Goal: Task Accomplishment & Management: Manage account settings

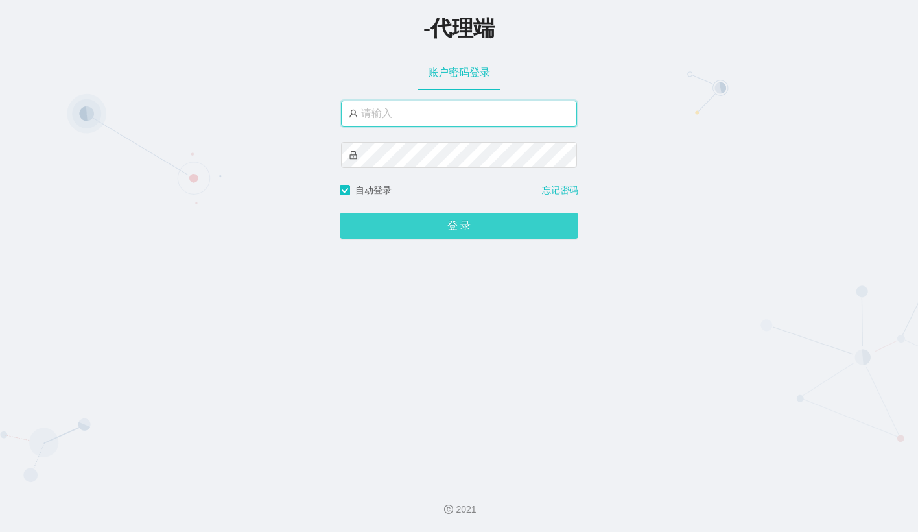
type input "admin"
click at [434, 228] on button "登 录" at bounding box center [459, 226] width 239 height 26
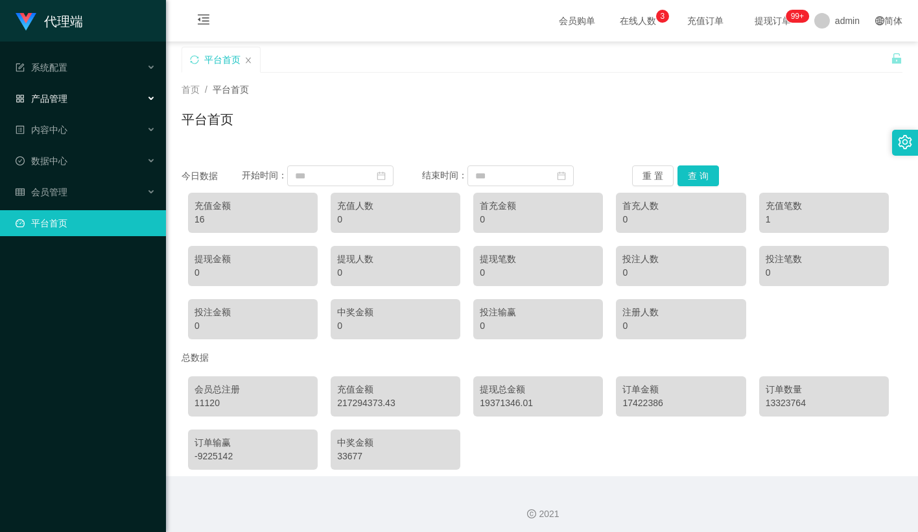
click at [68, 90] on div "产品管理" at bounding box center [83, 99] width 166 height 26
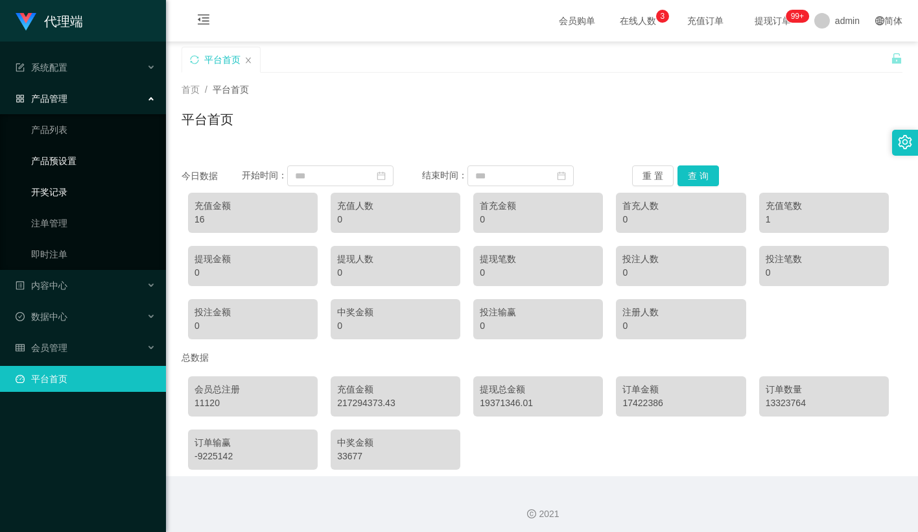
click at [66, 156] on link "产品预设置" at bounding box center [93, 161] width 124 height 26
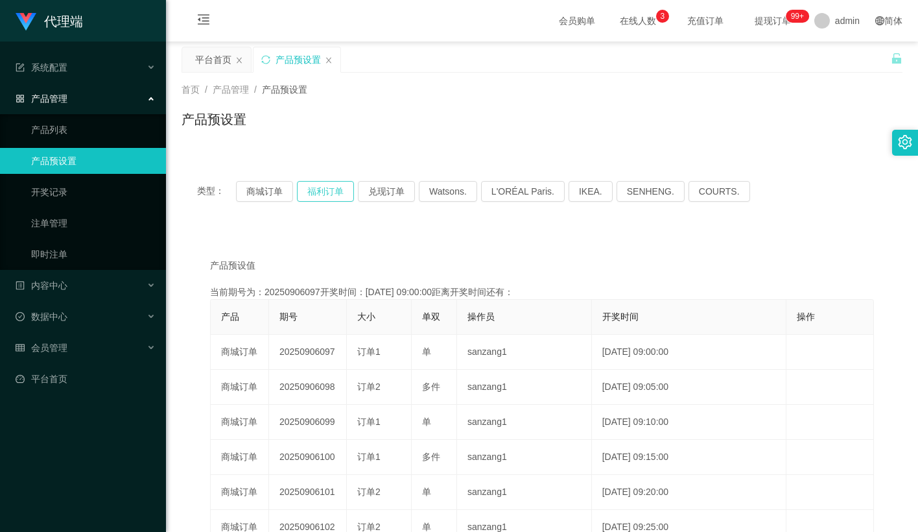
click at [321, 189] on button "福利订单" at bounding box center [325, 191] width 57 height 21
click at [401, 125] on div "产品预设置" at bounding box center [542, 125] width 721 height 30
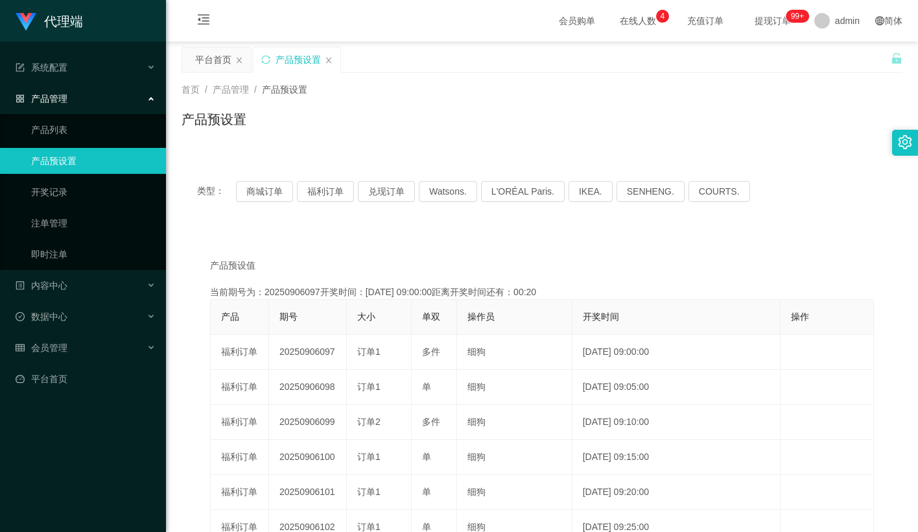
click at [531, 115] on div "产品预设置" at bounding box center [542, 125] width 721 height 30
click at [337, 187] on button "福利订单" at bounding box center [325, 191] width 57 height 21
click at [195, 24] on icon "图标: menu-fold" at bounding box center [204, 21] width 44 height 41
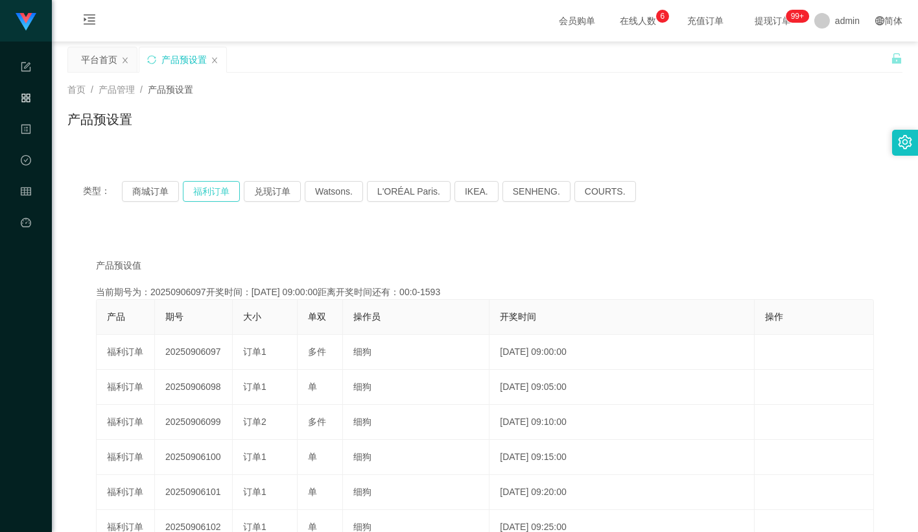
click at [211, 191] on button "福利订单" at bounding box center [211, 191] width 57 height 21
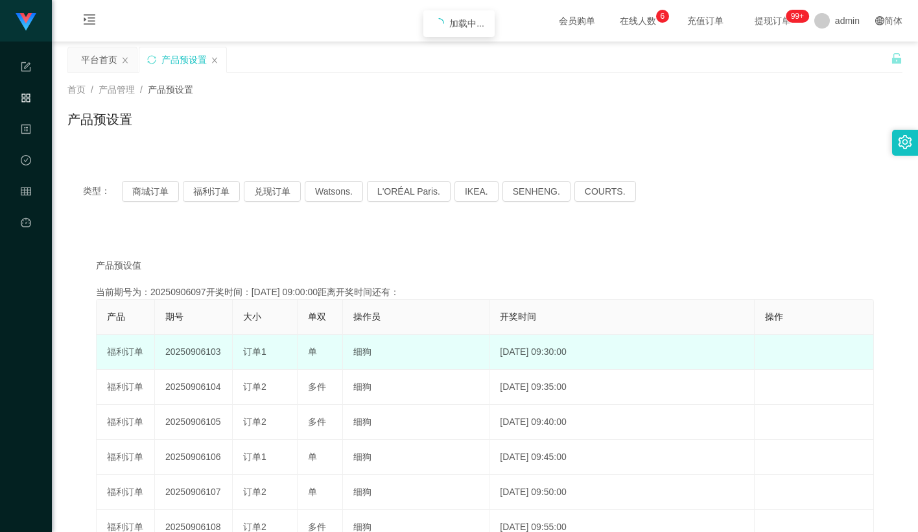
click at [203, 350] on td "20250906103" at bounding box center [194, 352] width 78 height 35
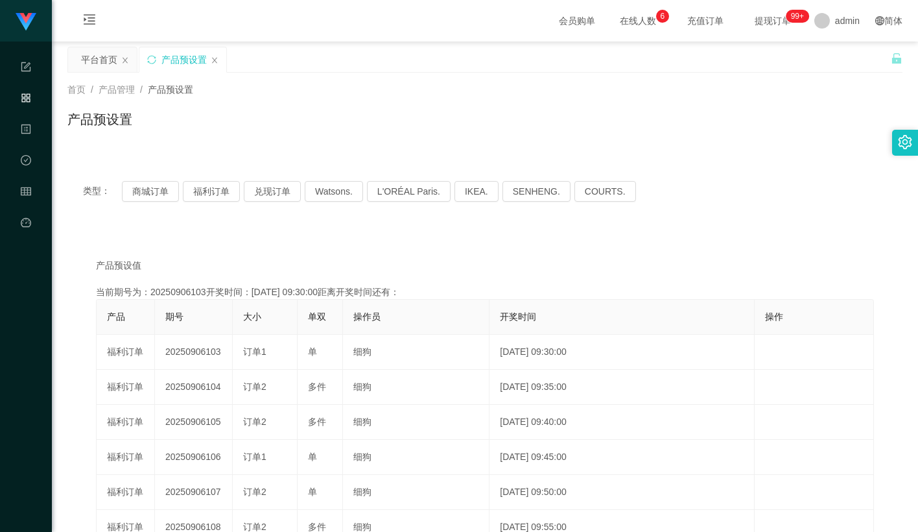
drag, startPoint x: 203, startPoint y: 350, endPoint x: 376, endPoint y: 156, distance: 259.9
click at [203, 348] on td "20250906103" at bounding box center [194, 352] width 78 height 35
copy td "20250906103"
click at [208, 196] on button "福利订单" at bounding box center [211, 191] width 57 height 21
click at [209, 195] on button "福利订单" at bounding box center [211, 191] width 57 height 21
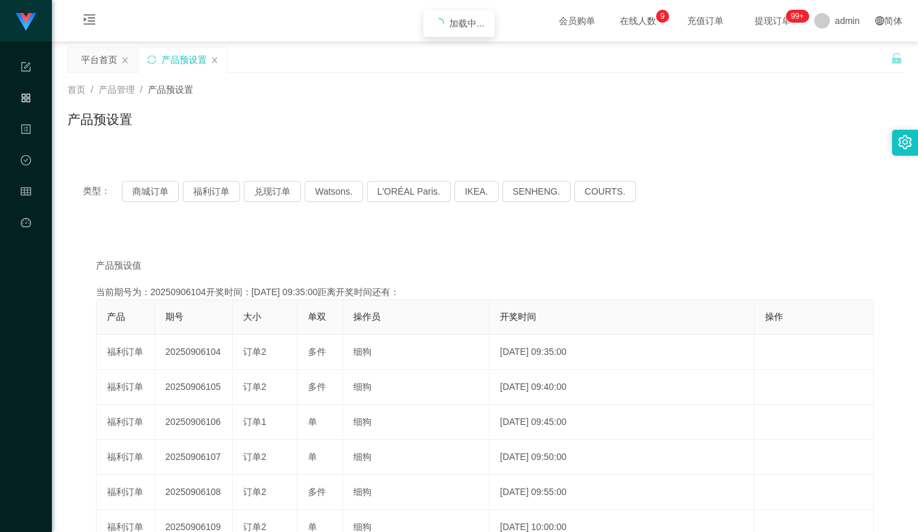
click at [381, 74] on div "首页 / 产品管理 / 产品预设置 / 产品预设置" at bounding box center [485, 111] width 866 height 77
click at [203, 191] on button "福利订单" at bounding box center [211, 191] width 57 height 21
click at [514, 103] on div "首页 / 产品管理 / 产品预设置 / 产品预设置" at bounding box center [484, 111] width 835 height 56
click at [226, 189] on button "福利订单" at bounding box center [211, 191] width 57 height 21
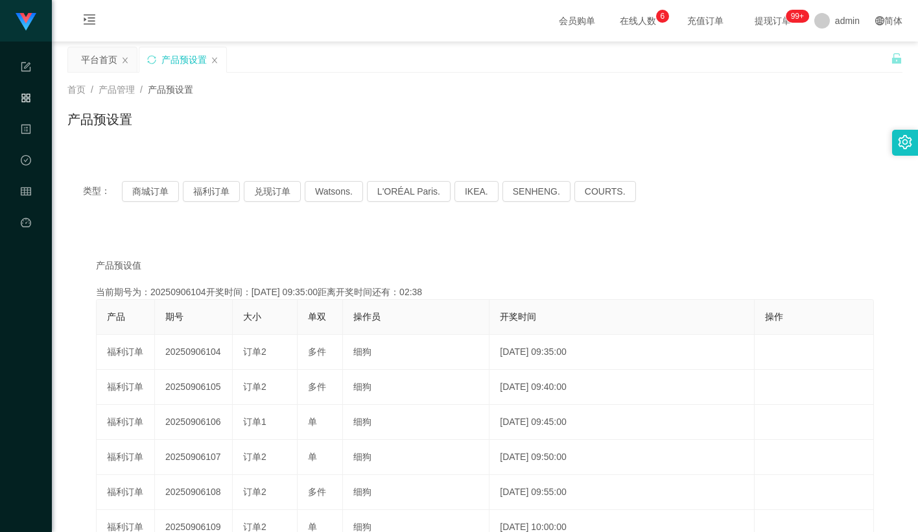
click at [769, 119] on div "产品预设置" at bounding box center [484, 125] width 835 height 30
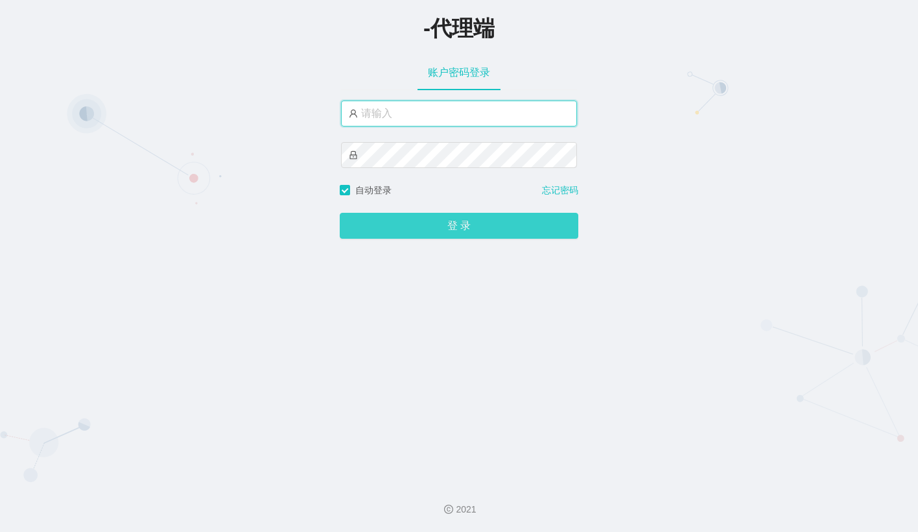
type input "admin"
click at [440, 231] on button "登 录" at bounding box center [459, 226] width 239 height 26
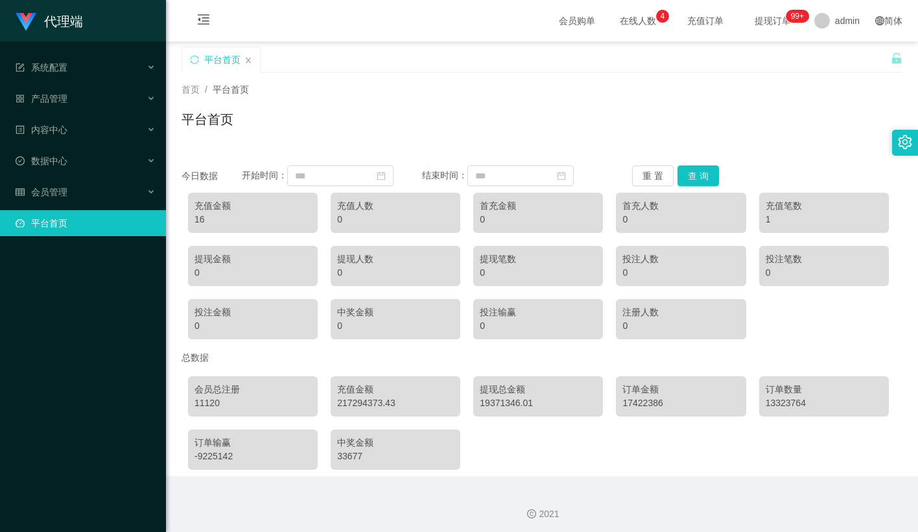
click at [354, 94] on div "首页 / 平台首页 /" at bounding box center [542, 90] width 721 height 14
click at [51, 179] on div "会员管理" at bounding box center [83, 192] width 166 height 26
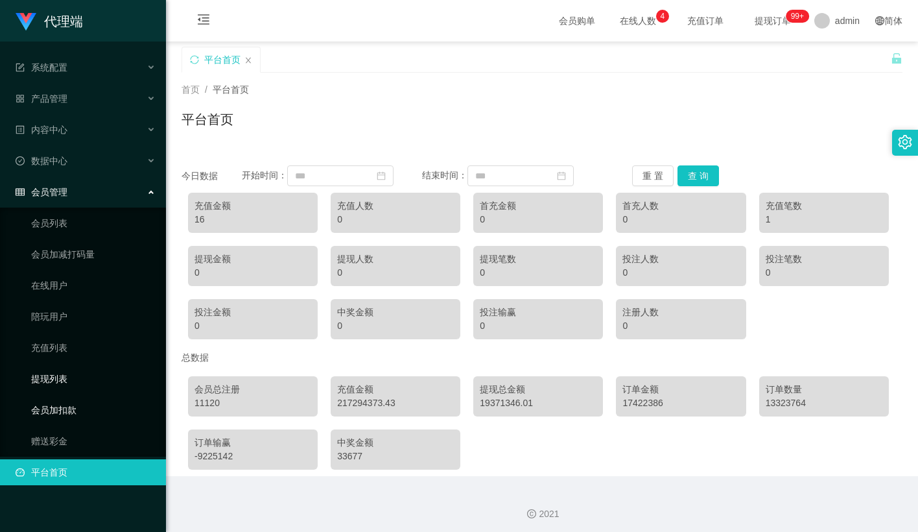
drag, startPoint x: 72, startPoint y: 387, endPoint x: 77, endPoint y: 364, distance: 23.8
click at [72, 397] on link "会员加扣款" at bounding box center [93, 410] width 124 height 26
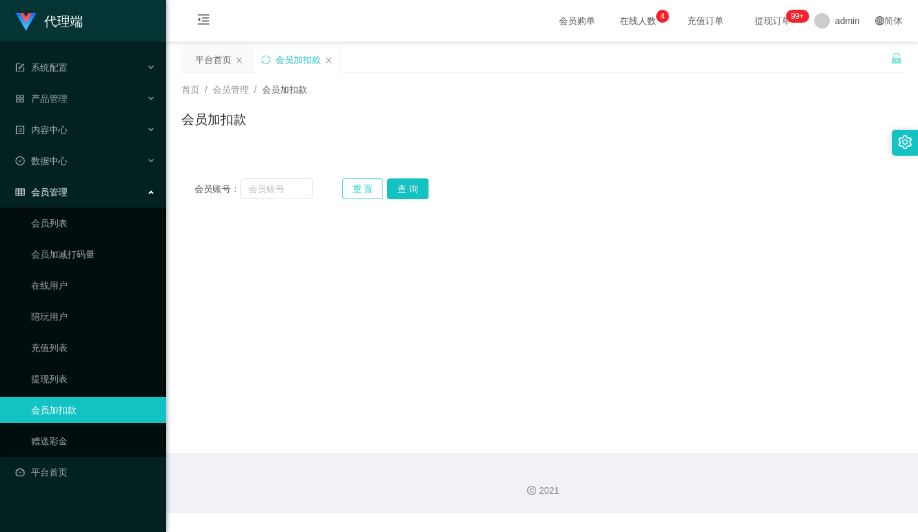
click at [351, 183] on button "重 置" at bounding box center [362, 188] width 41 height 21
click at [290, 193] on input "text" at bounding box center [277, 188] width 72 height 21
paste input "Pema"
type input "Pema"
click at [401, 185] on button "查 询" at bounding box center [407, 188] width 41 height 21
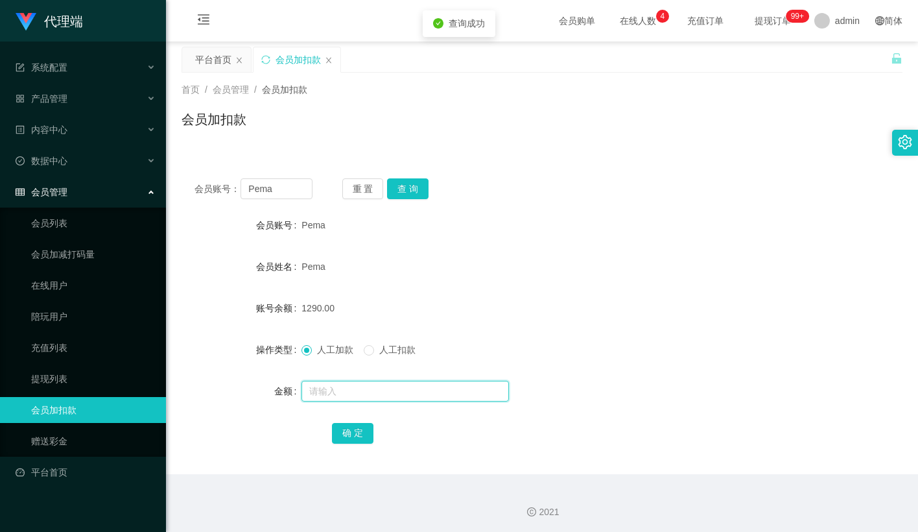
click at [338, 389] on input "text" at bounding box center [405, 391] width 207 height 21
type input "15"
click at [362, 432] on button "确 定" at bounding box center [352, 433] width 41 height 21
click at [549, 269] on div "Pema" at bounding box center [512, 267] width 421 height 26
click at [372, 185] on button "重 置" at bounding box center [362, 188] width 41 height 21
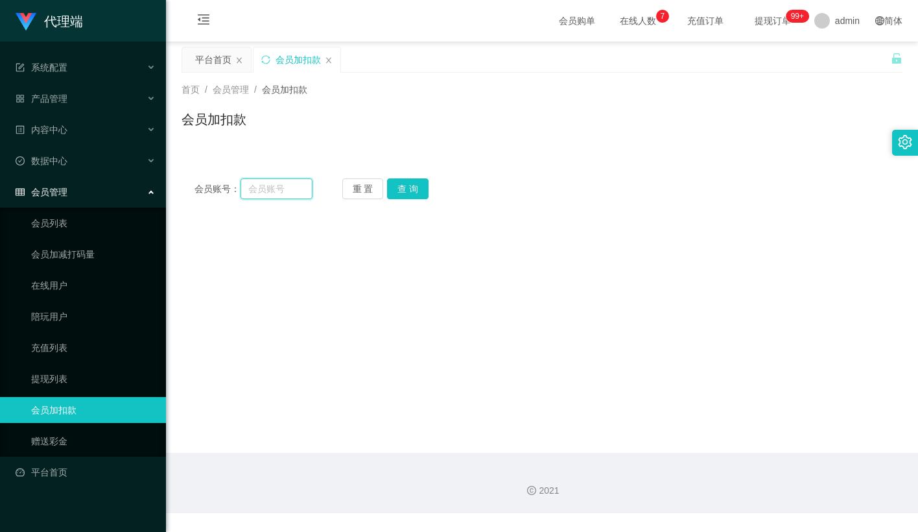
click at [298, 189] on input "text" at bounding box center [277, 188] width 72 height 21
paste input "83014728"
type input "83014728"
click at [403, 189] on button "查 询" at bounding box center [407, 188] width 41 height 21
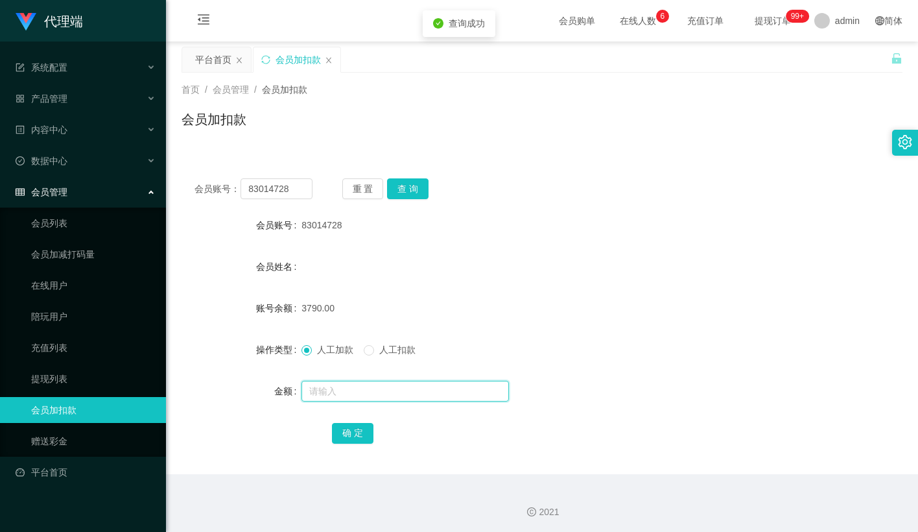
click at [331, 397] on input "text" at bounding box center [405, 391] width 207 height 21
type input "15"
click at [349, 432] on button "确 定" at bounding box center [352, 433] width 41 height 21
click at [549, 214] on div "83014728" at bounding box center [512, 225] width 421 height 26
click at [502, 270] on div "会员姓名" at bounding box center [542, 267] width 721 height 26
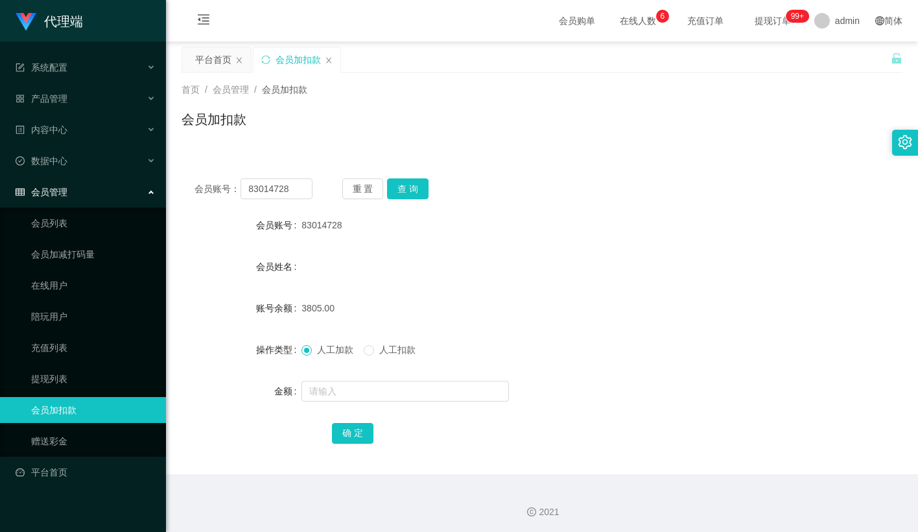
drag, startPoint x: 572, startPoint y: 97, endPoint x: 695, endPoint y: 45, distance: 133.9
click at [572, 97] on div "首页 / 会员管理 / 会员加扣款 / 会员加扣款" at bounding box center [542, 111] width 721 height 56
drag, startPoint x: 510, startPoint y: 65, endPoint x: 541, endPoint y: 30, distance: 46.8
click at [512, 65] on div "平台首页 会员加扣款" at bounding box center [536, 69] width 709 height 45
click at [352, 187] on button "重 置" at bounding box center [362, 188] width 41 height 21
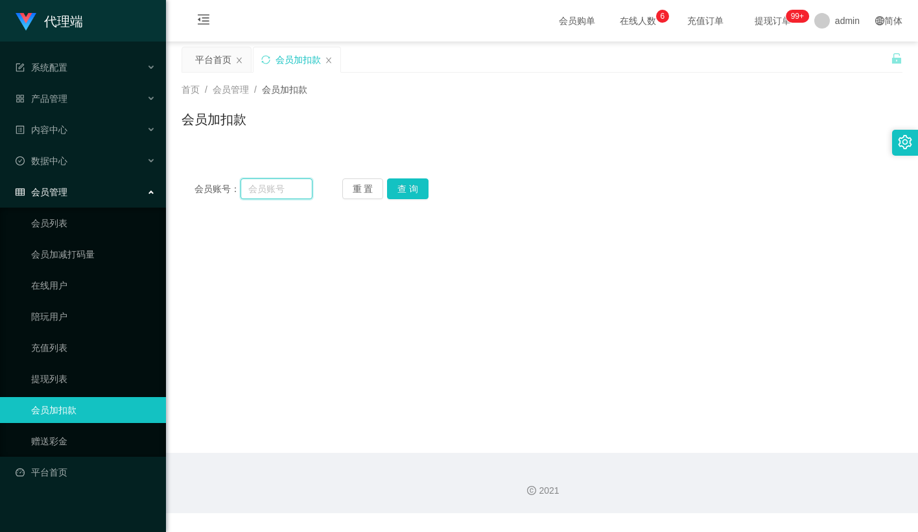
click at [276, 193] on input "text" at bounding box center [277, 188] width 72 height 21
paste input "Babywee"
type input "Babywee"
click at [409, 179] on button "查 询" at bounding box center [407, 188] width 41 height 21
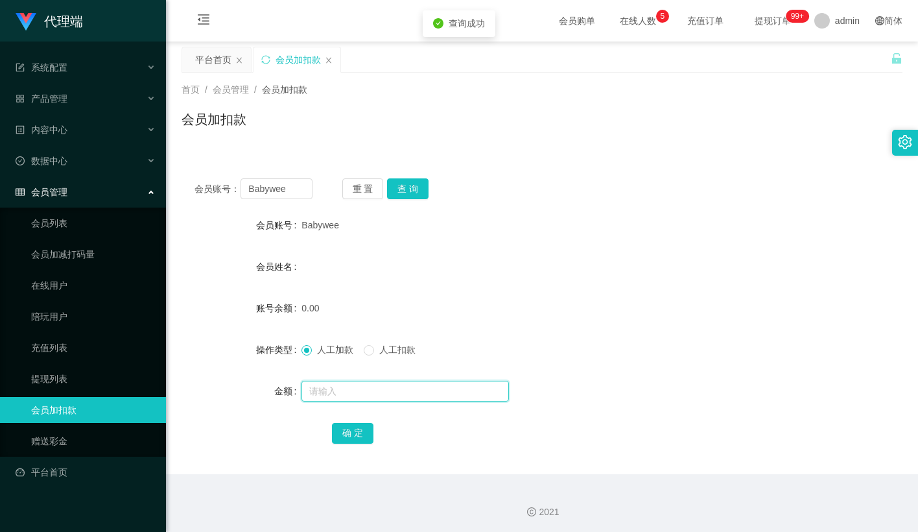
click at [362, 392] on input "text" at bounding box center [405, 391] width 207 height 21
type input "100"
click at [362, 428] on button "确 定" at bounding box center [352, 433] width 41 height 21
click at [413, 193] on button "查 询" at bounding box center [407, 188] width 41 height 21
click at [407, 187] on button "查 询" at bounding box center [407, 188] width 41 height 21
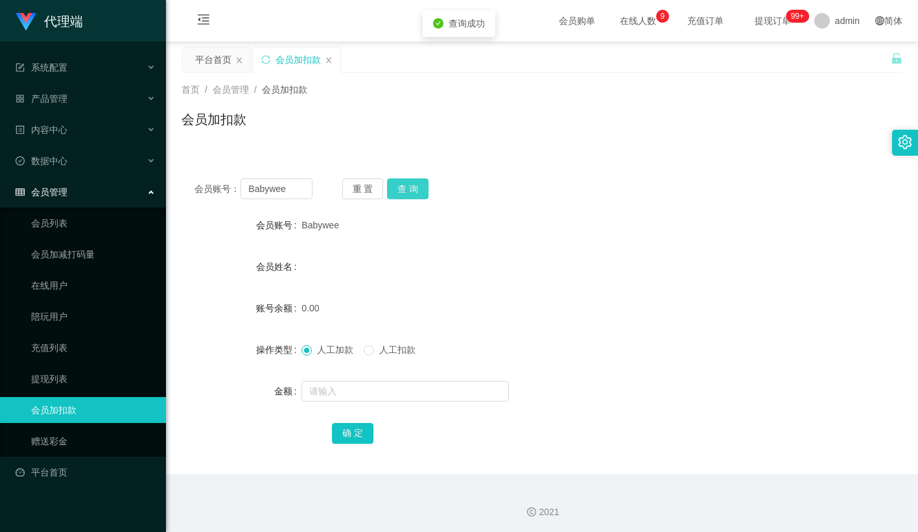
click at [407, 187] on button "查 询" at bounding box center [407, 188] width 41 height 21
click at [403, 181] on button "查 询" at bounding box center [407, 188] width 41 height 21
click at [405, 183] on div "重 置 查 询" at bounding box center [401, 188] width 118 height 21
click at [452, 132] on div "会员加扣款" at bounding box center [542, 125] width 721 height 30
click at [409, 187] on button "查 询" at bounding box center [407, 188] width 41 height 21
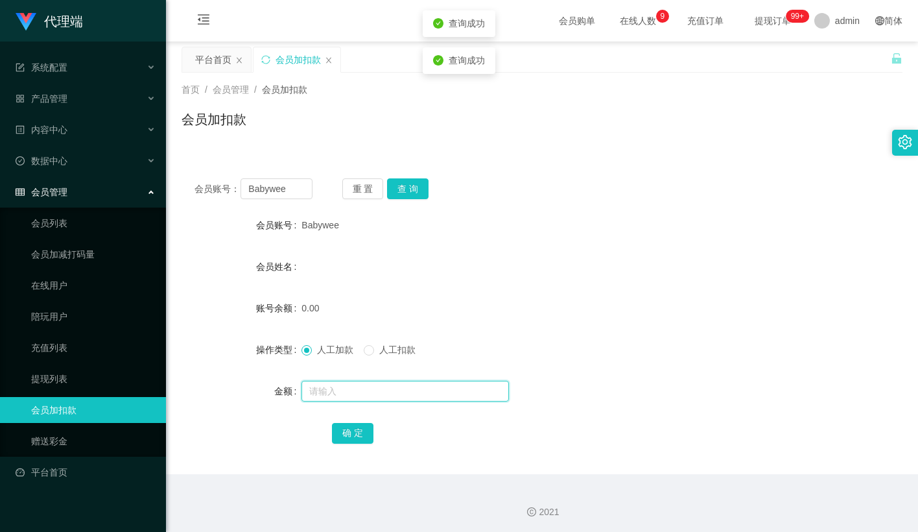
click at [342, 393] on input "text" at bounding box center [405, 391] width 207 height 21
type input "100"
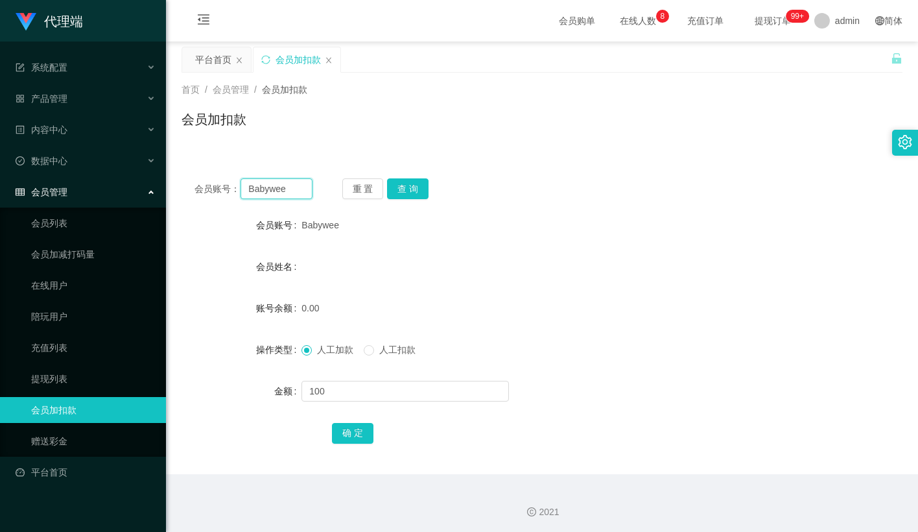
drag, startPoint x: 277, startPoint y: 181, endPoint x: 257, endPoint y: 200, distance: 28.0
click at [277, 181] on input "Babywee" at bounding box center [277, 188] width 72 height 21
click at [54, 431] on link "赠送彩金" at bounding box center [93, 441] width 124 height 26
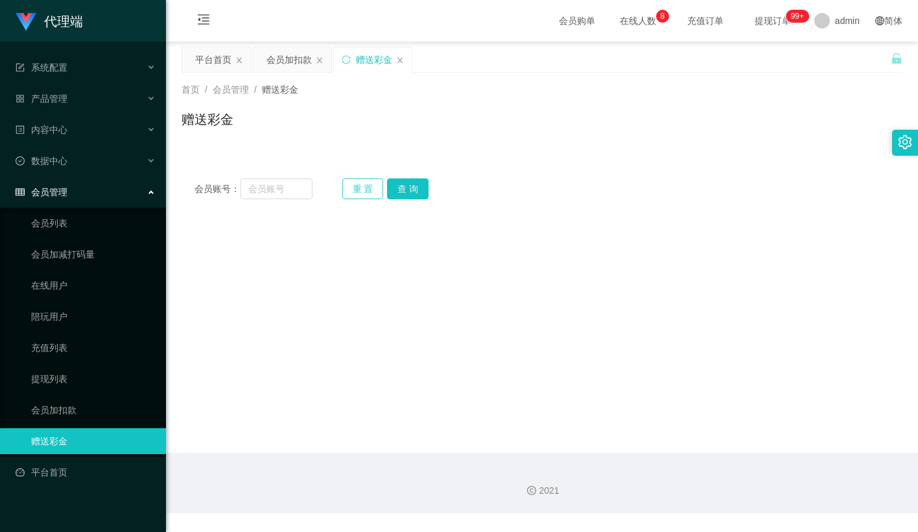
click at [345, 189] on button "重 置" at bounding box center [362, 188] width 41 height 21
click at [300, 193] on input "text" at bounding box center [277, 188] width 72 height 21
paste input "Babywee"
type input "Babywee"
click at [401, 185] on button "查 询" at bounding box center [407, 188] width 41 height 21
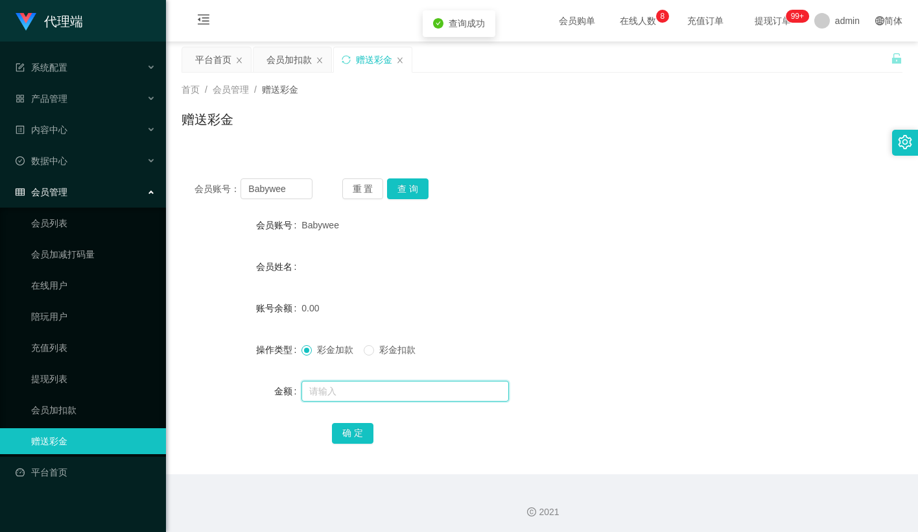
click at [353, 395] on input "text" at bounding box center [405, 391] width 207 height 21
type input "100"
click at [351, 428] on button "确 定" at bounding box center [352, 433] width 41 height 21
click at [413, 198] on button "查 询" at bounding box center [407, 188] width 41 height 21
drag, startPoint x: 541, startPoint y: 152, endPoint x: 683, endPoint y: 0, distance: 208.3
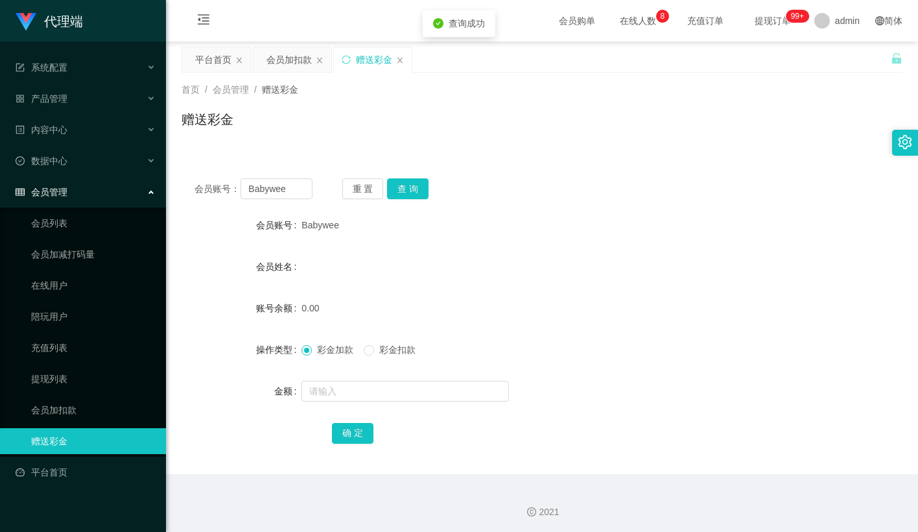
click at [541, 152] on div "会员账号： Babywee 重 置 查 询 会员账号 Babywee 会员姓名 账号余额 0.00 操作类型 彩金加款 彩金扣款 金额 确 定" at bounding box center [542, 312] width 721 height 324
click at [405, 191] on button "查 询" at bounding box center [407, 188] width 41 height 21
click at [278, 193] on input "Babywee" at bounding box center [277, 188] width 72 height 21
click at [61, 399] on link "会员加扣款" at bounding box center [93, 410] width 124 height 26
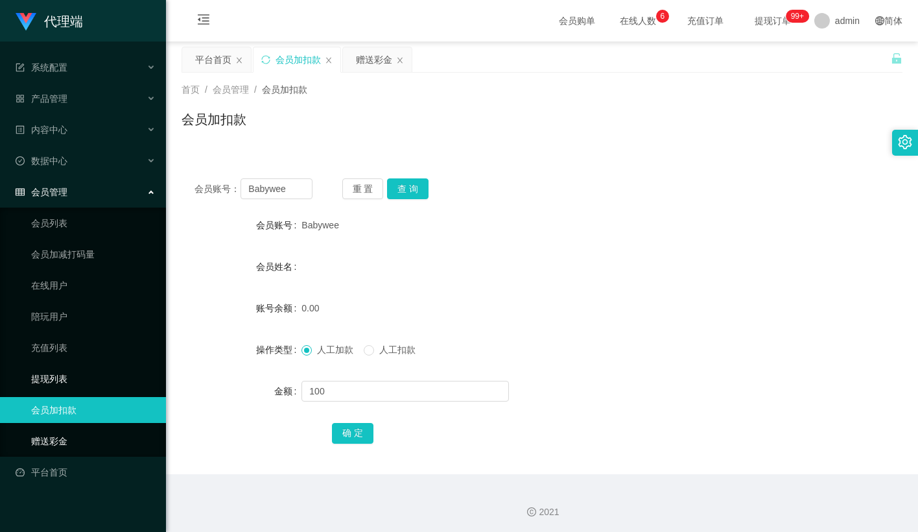
drag, startPoint x: 71, startPoint y: 425, endPoint x: 152, endPoint y: 361, distance: 103.4
click at [71, 428] on link "赠送彩金" at bounding box center [93, 441] width 124 height 26
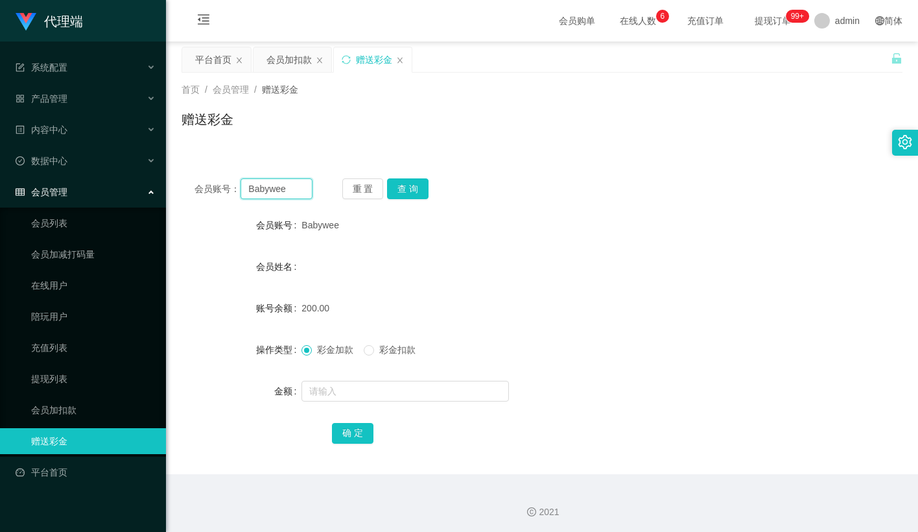
click at [287, 185] on input "Babywee" at bounding box center [277, 188] width 72 height 21
click at [401, 183] on button "查 询" at bounding box center [407, 188] width 41 height 21
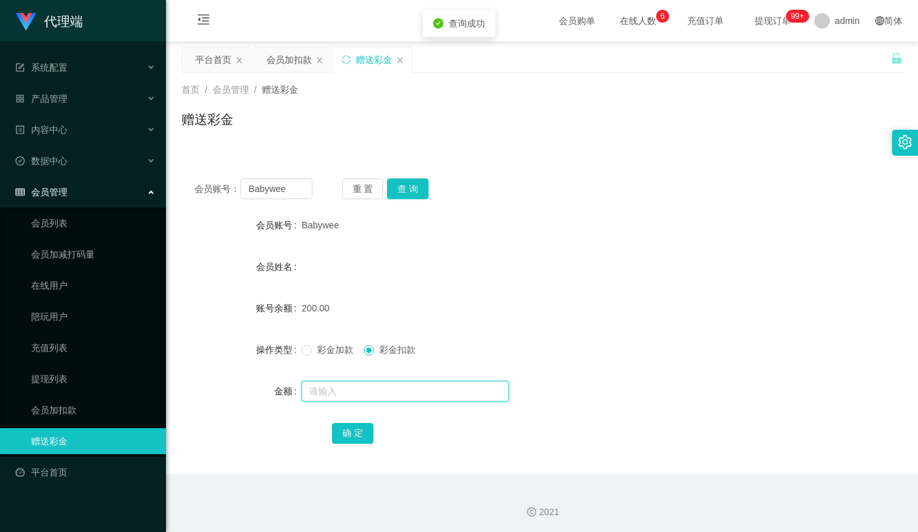
click at [368, 391] on input "text" at bounding box center [405, 391] width 207 height 21
type input "50"
click at [354, 436] on button "确 定" at bounding box center [352, 433] width 41 height 21
click at [449, 311] on div "200.00" at bounding box center [512, 308] width 421 height 26
click at [361, 181] on button "重 置" at bounding box center [362, 188] width 41 height 21
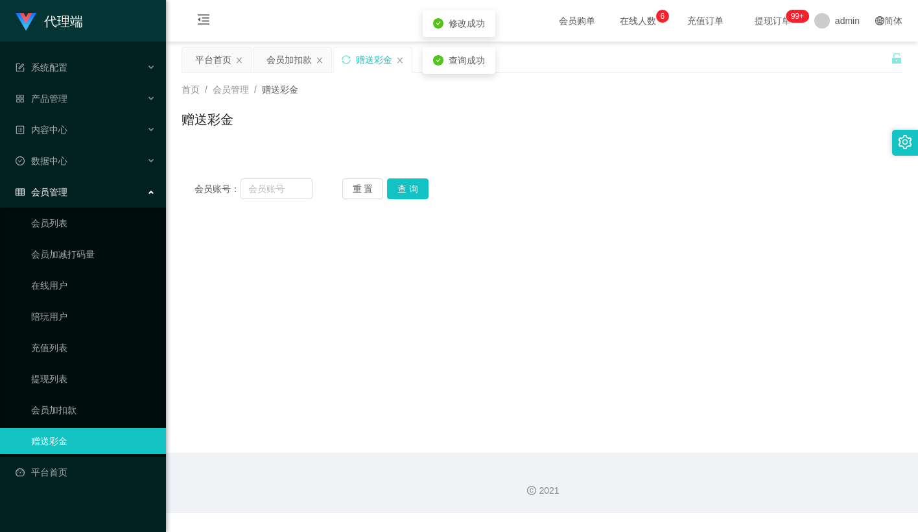
drag, startPoint x: 414, startPoint y: 138, endPoint x: 574, endPoint y: 1, distance: 211.1
click at [415, 137] on div "赠送彩金" at bounding box center [542, 125] width 721 height 30
click at [282, 185] on input "text" at bounding box center [277, 188] width 72 height 21
paste input "Babywee"
type input "Babywee"
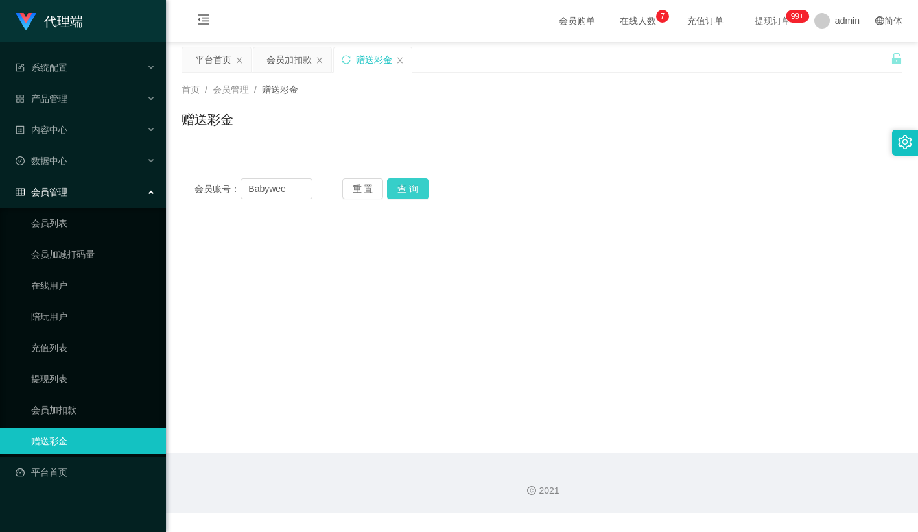
click at [418, 187] on button "查 询" at bounding box center [407, 188] width 41 height 21
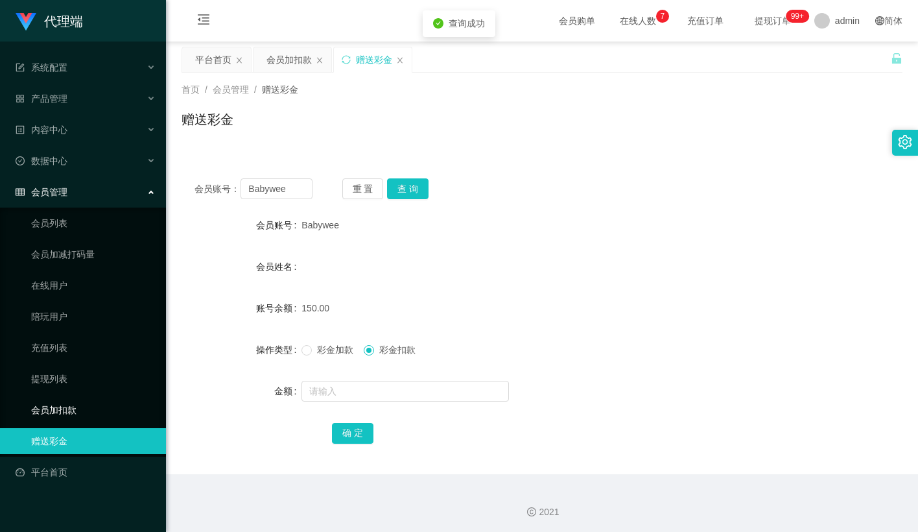
click at [70, 405] on link "会员加扣款" at bounding box center [93, 410] width 124 height 26
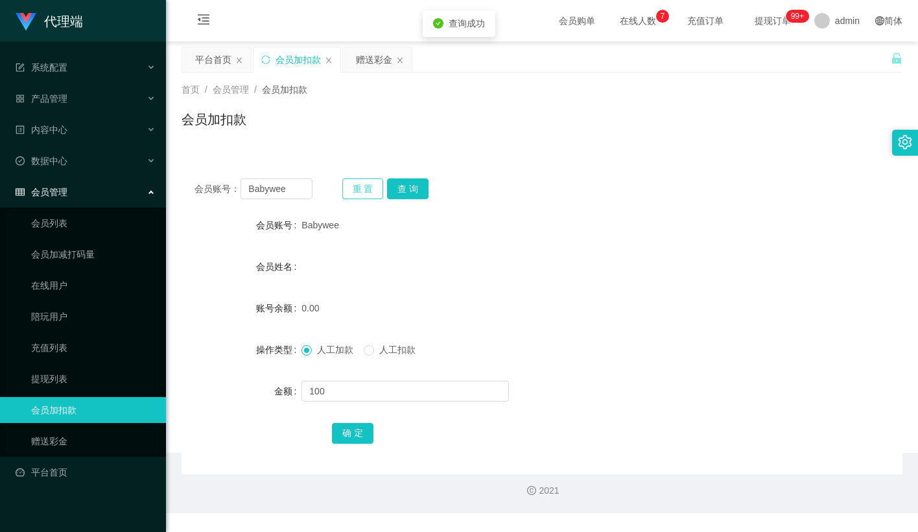
click at [366, 191] on button "重 置" at bounding box center [362, 188] width 41 height 21
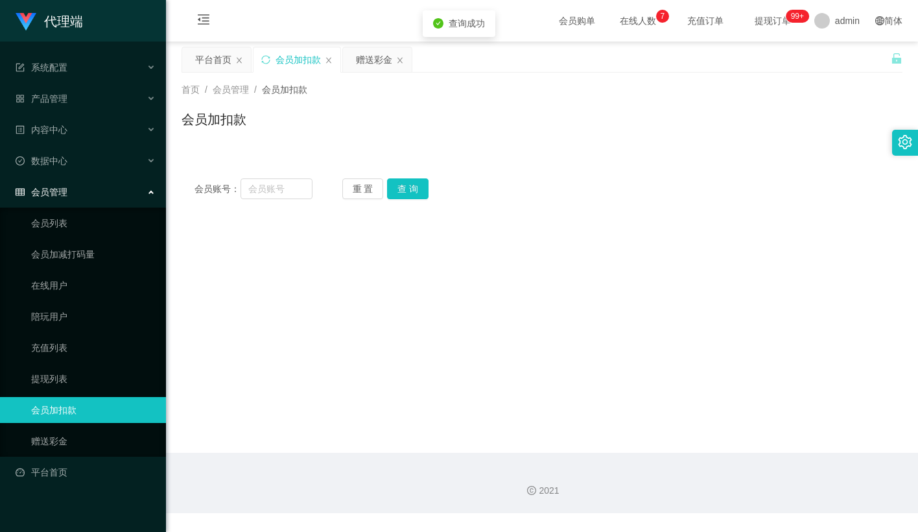
click at [318, 193] on div "会员账号： 重 置 查 询" at bounding box center [542, 188] width 721 height 21
click at [302, 191] on input "text" at bounding box center [277, 188] width 72 height 21
paste input "Babywee"
type input "Babywee"
click at [399, 183] on button "查 询" at bounding box center [407, 188] width 41 height 21
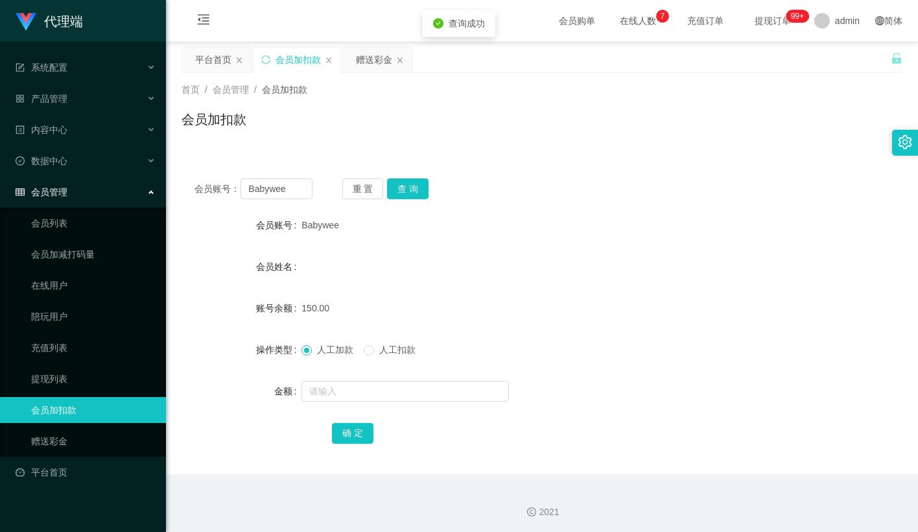
click at [377, 349] on span "人工扣款" at bounding box center [397, 349] width 47 height 10
click at [354, 397] on input "text" at bounding box center [405, 391] width 207 height 21
type input "150"
click at [362, 440] on button "确 定" at bounding box center [352, 433] width 41 height 21
drag, startPoint x: 512, startPoint y: 296, endPoint x: 517, endPoint y: 287, distance: 11.0
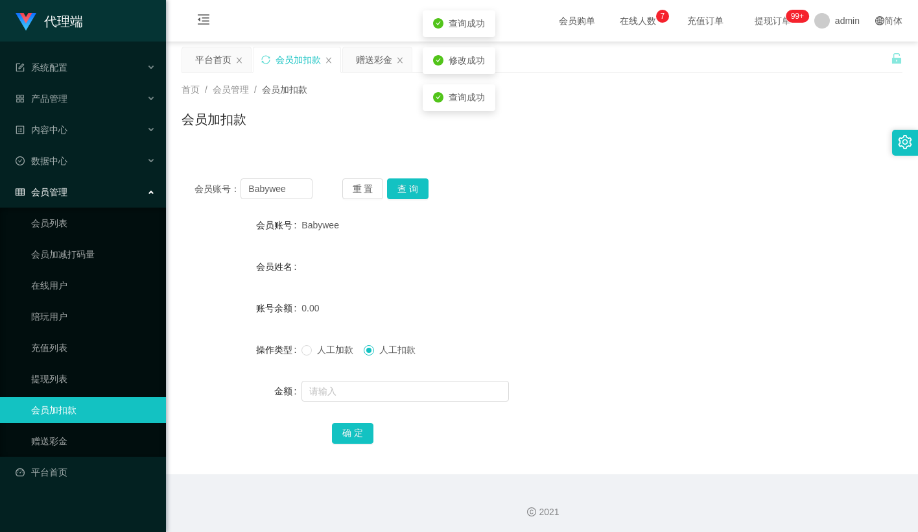
click at [515, 294] on form "会员账号 Babywee 会员姓名 账号余额 0.00 操作类型 人工加款 人工扣款 金额 确 定" at bounding box center [542, 328] width 721 height 233
